Goal: Information Seeking & Learning: Learn about a topic

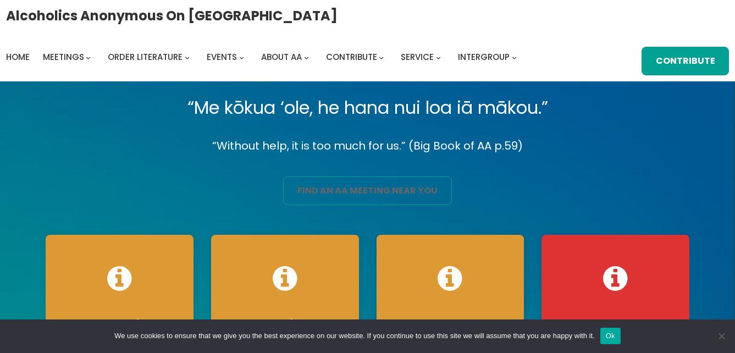
click at [367, 193] on link "find an aa meeting near you" at bounding box center [367, 190] width 168 height 29
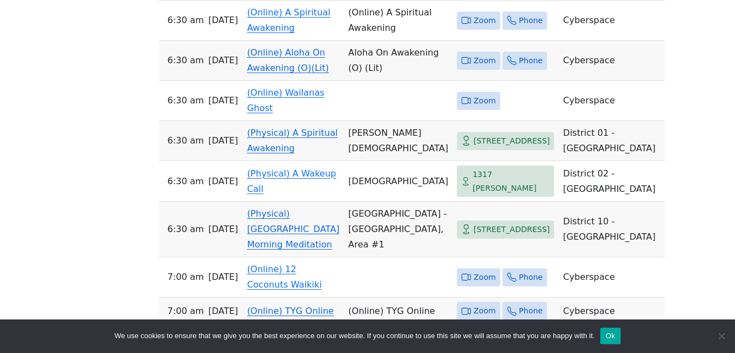
scroll to position [1538, 0]
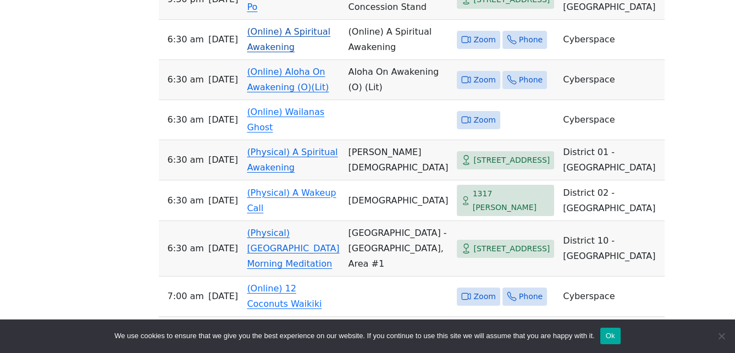
click at [286, 52] on link "(Online) A Spiritual Awakening" at bounding box center [289, 39] width 84 height 26
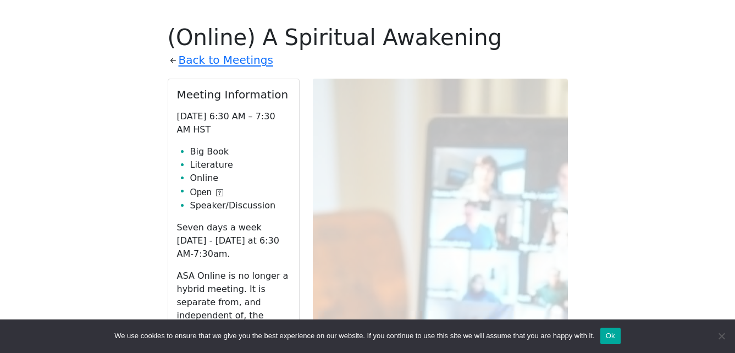
scroll to position [590, 0]
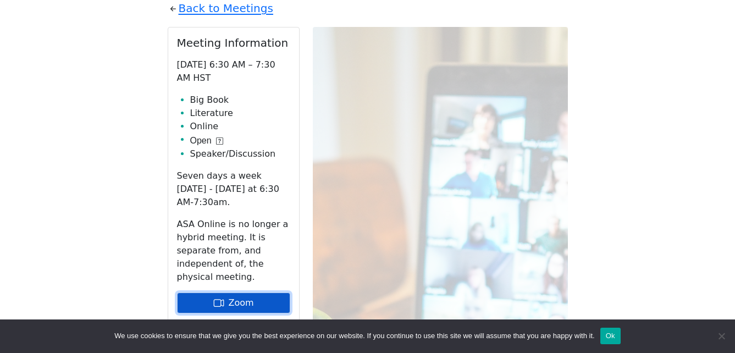
click at [247, 292] on link "Zoom" at bounding box center [233, 302] width 113 height 21
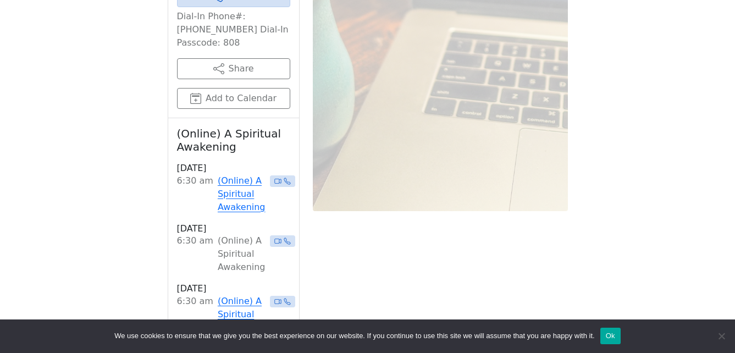
scroll to position [1029, 0]
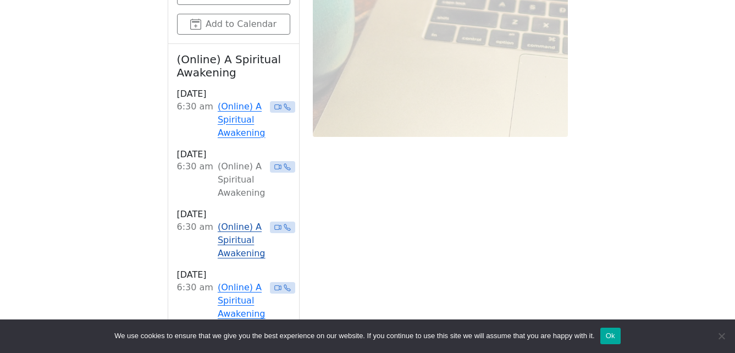
click at [227, 220] on link "(Online) A Spiritual Awakening" at bounding box center [242, 240] width 48 height 40
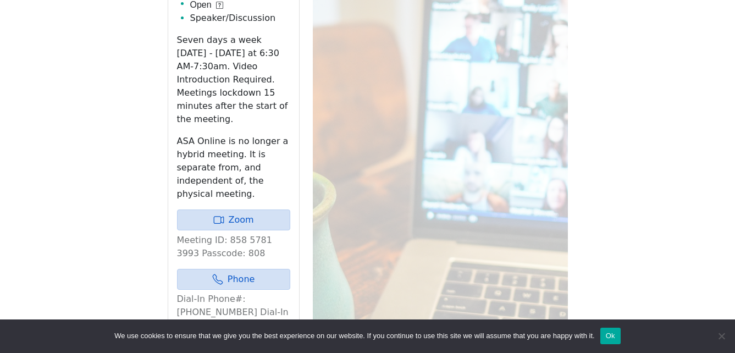
scroll to position [699, 0]
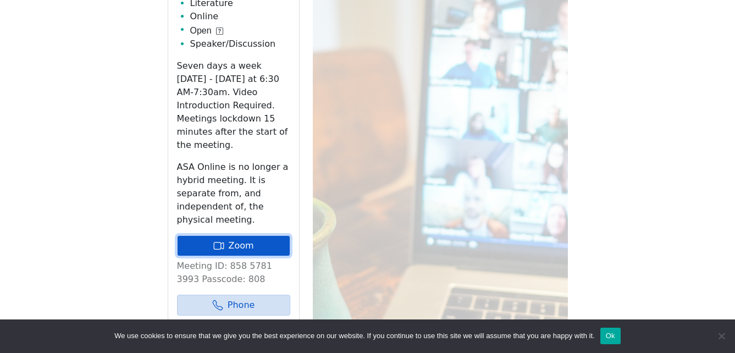
click at [224, 240] on icon at bounding box center [218, 245] width 11 height 11
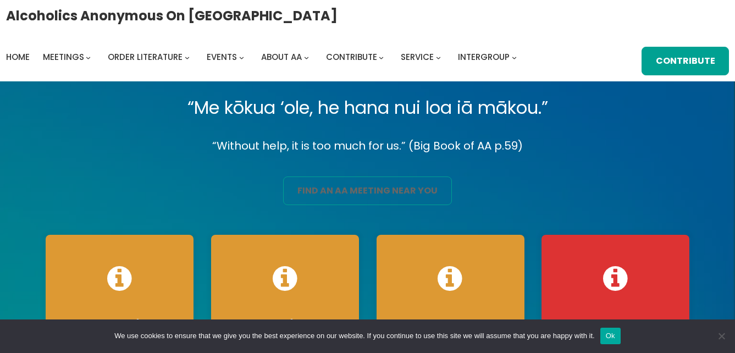
click at [367, 189] on link "find an aa meeting near you" at bounding box center [367, 190] width 168 height 29
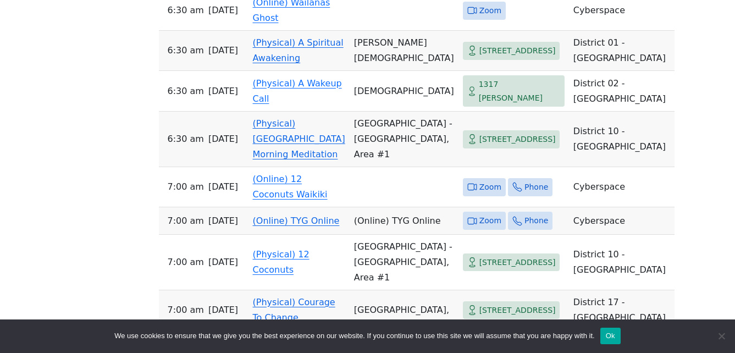
scroll to position [1648, 0]
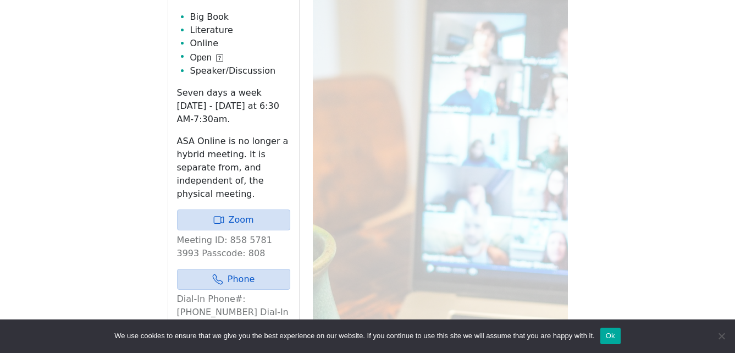
scroll to position [699, 0]
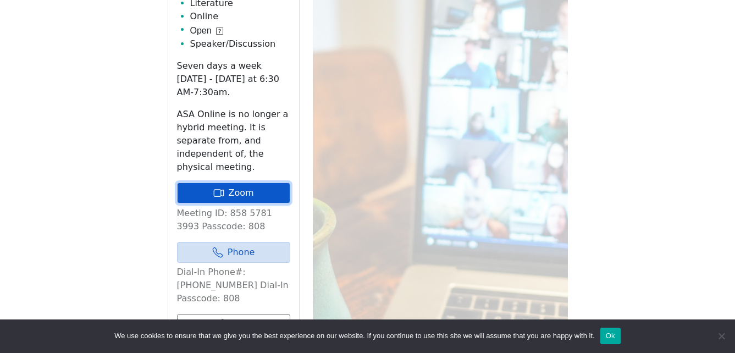
click at [246, 182] on link "Zoom" at bounding box center [233, 192] width 113 height 21
click at [271, 182] on link "Zoom" at bounding box center [233, 192] width 113 height 21
click at [262, 182] on link "Zoom" at bounding box center [233, 192] width 113 height 21
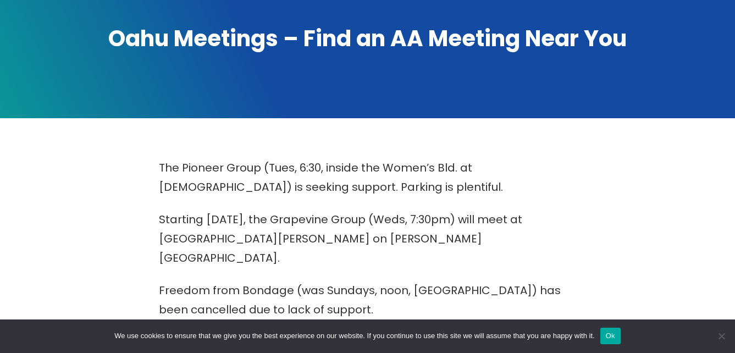
scroll to position [0, 0]
